Goal: Find contact information: Find contact information

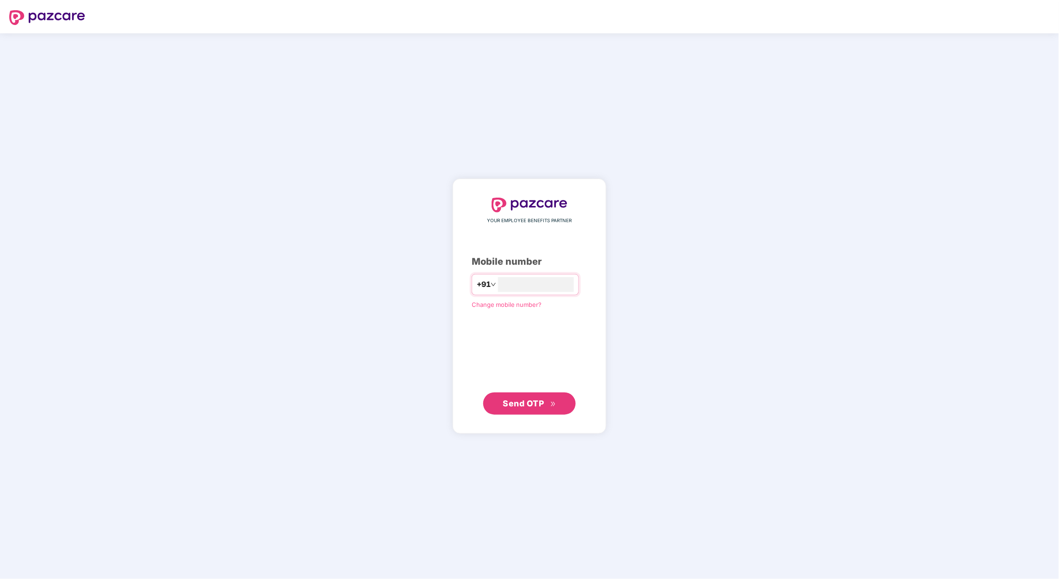
type input "**********"
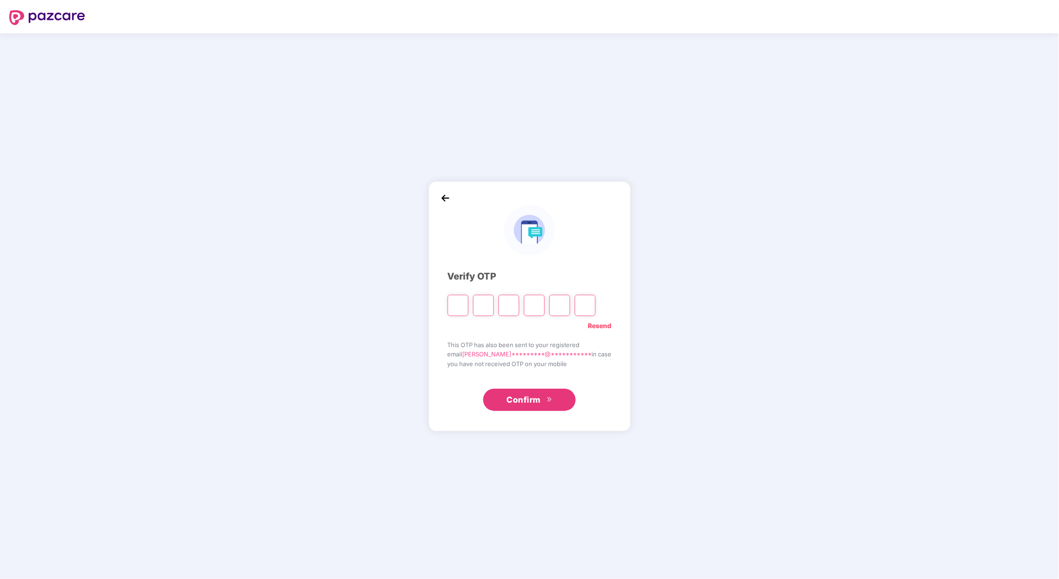
type input "*"
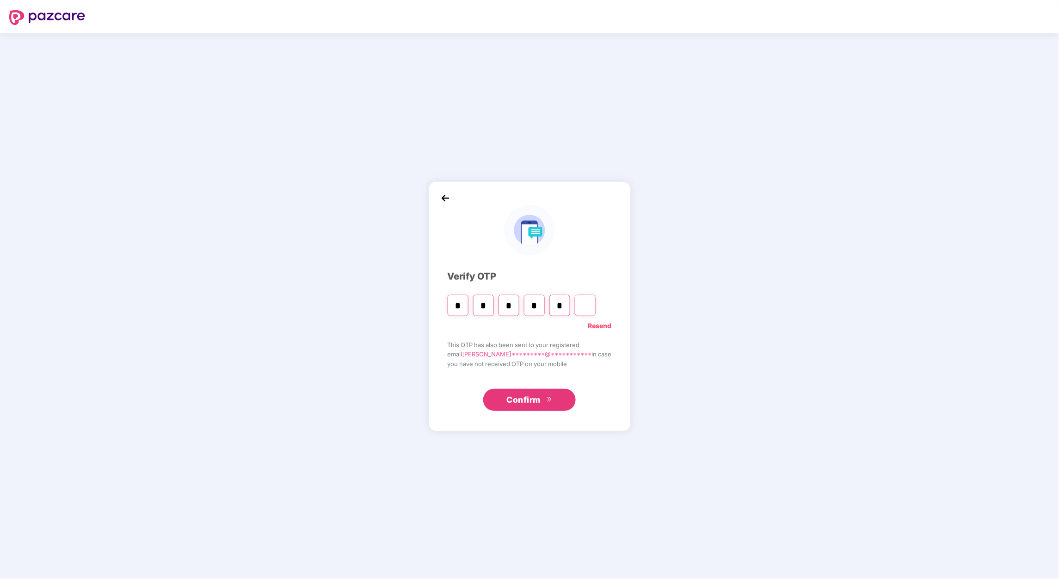
type input "*"
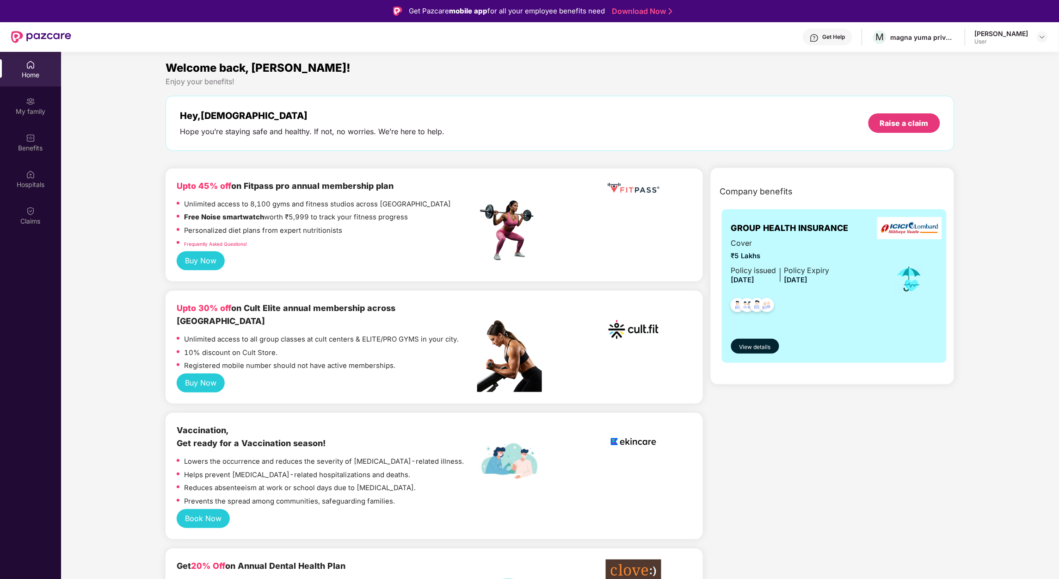
click at [709, 116] on div "Hey, [PERSON_NAME] you’re staying safe and healthy. If not, no worries. We’re h…" at bounding box center [560, 123] width 760 height 26
click at [839, 37] on div "Get Help" at bounding box center [834, 36] width 23 height 7
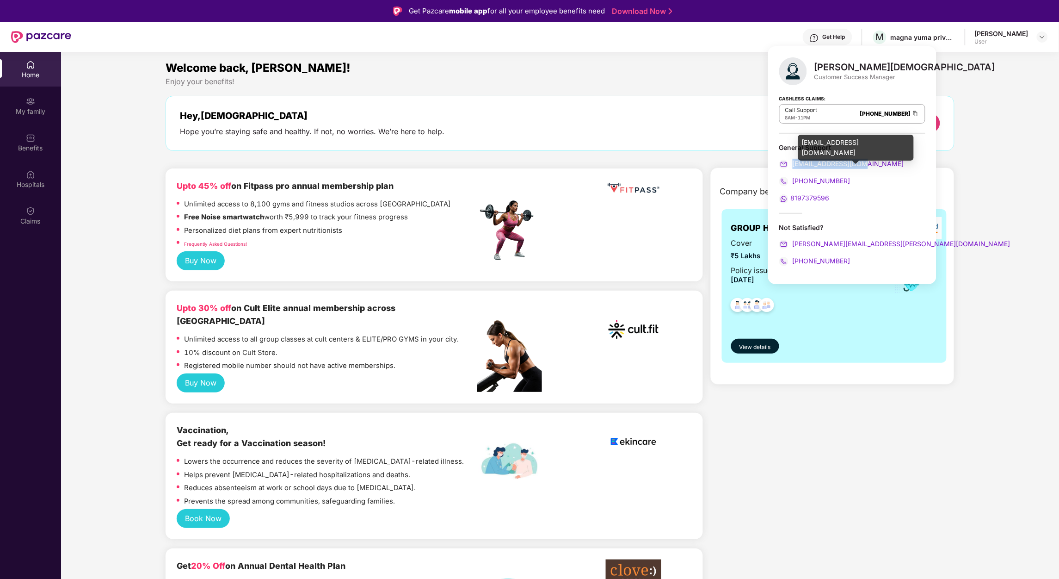
drag, startPoint x: 865, startPoint y: 165, endPoint x: 793, endPoint y: 166, distance: 72.2
click at [793, 166] on div "[EMAIL_ADDRESS][DOMAIN_NAME]" at bounding box center [852, 164] width 146 height 10
copy span "[EMAIL_ADDRESS][DOMAIN_NAME]"
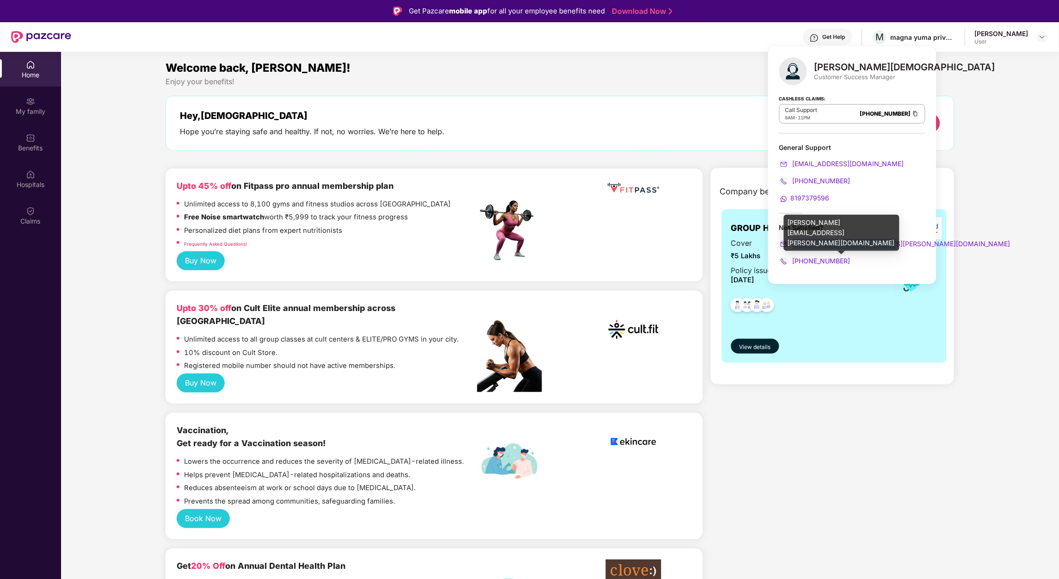
drag, startPoint x: 897, startPoint y: 245, endPoint x: 794, endPoint y: 247, distance: 103.2
click at [794, 247] on div "[PERSON_NAME] Customer Success Manager Cashless Claims: Call Support 8AM - 11PM…" at bounding box center [852, 165] width 168 height 238
copy span "[PERSON_NAME][EMAIL_ADDRESS][PERSON_NAME][DOMAIN_NAME]"
